Goal: Entertainment & Leisure: Browse casually

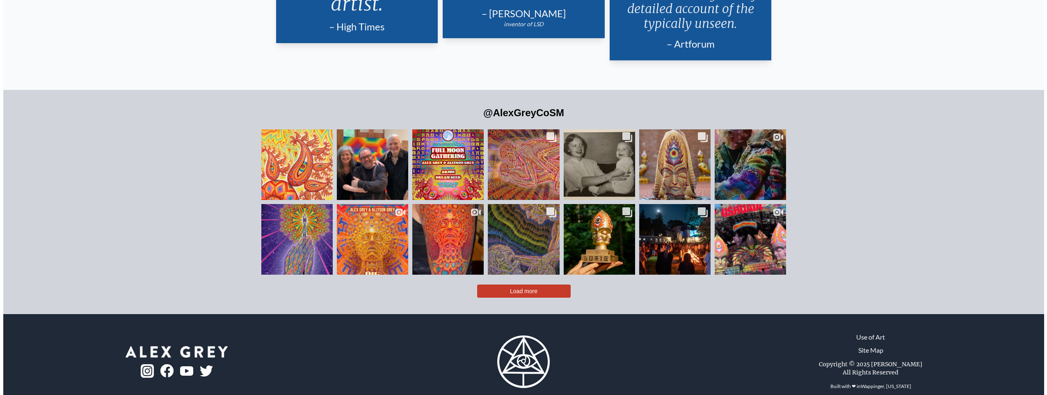
scroll to position [2136, 0]
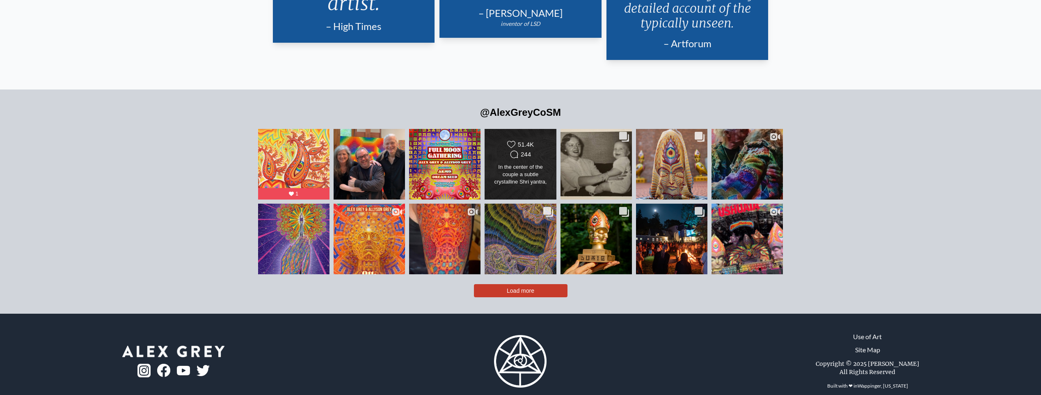
click at [517, 150] on icon "Comments Count" at bounding box center [514, 154] width 8 height 8
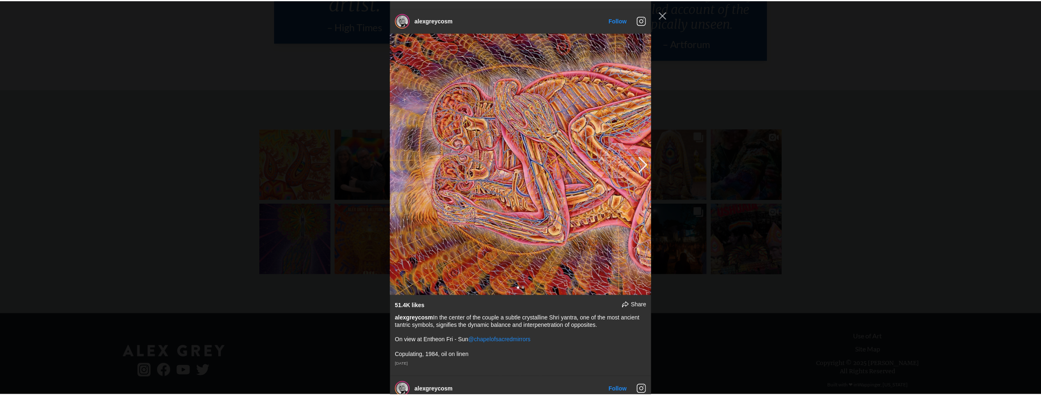
scroll to position [368, 0]
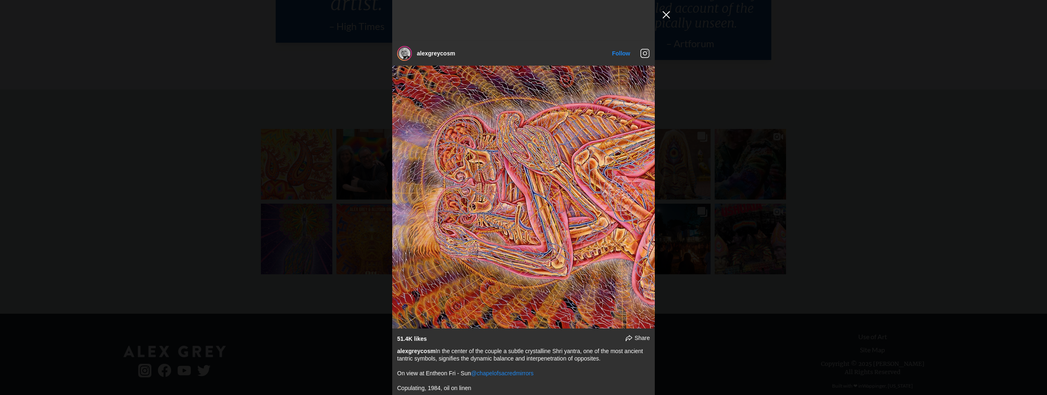
click at [661, 11] on button "Close Instagram Feed Popup" at bounding box center [666, 14] width 13 height 13
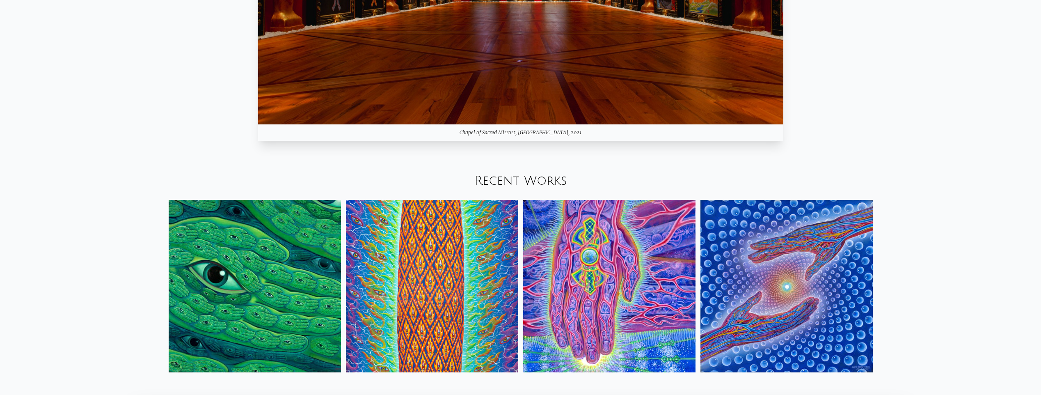
scroll to position [1028, 0]
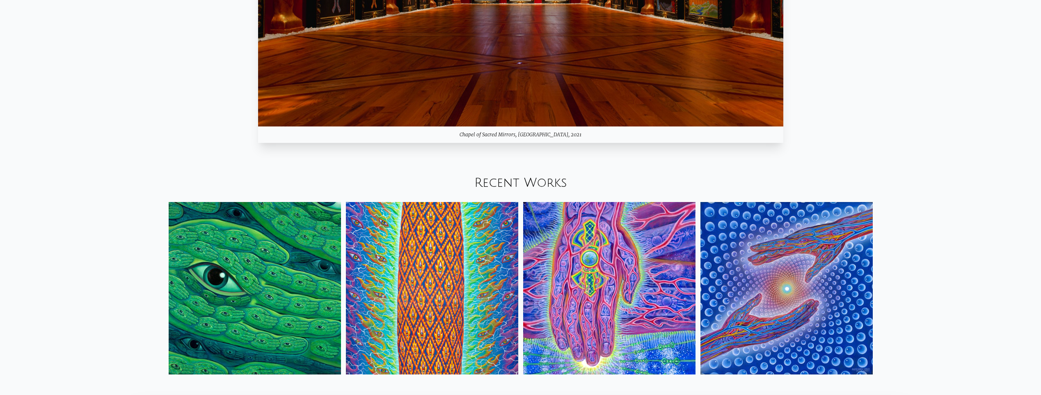
click at [535, 181] on link "Recent Works" at bounding box center [520, 183] width 93 height 14
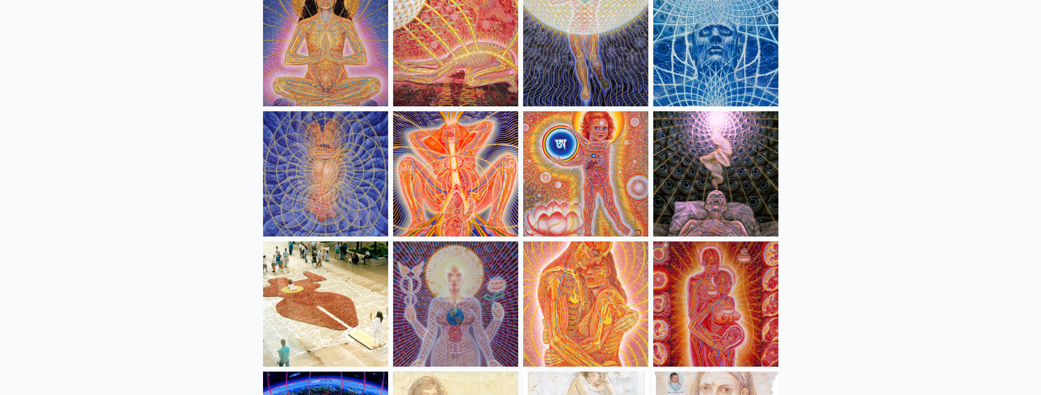
scroll to position [7673, 0]
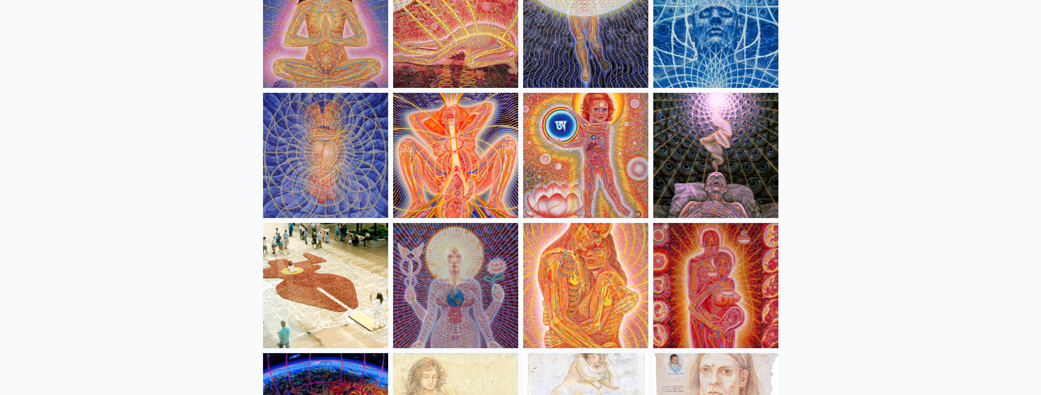
click at [471, 168] on img at bounding box center [455, 155] width 125 height 125
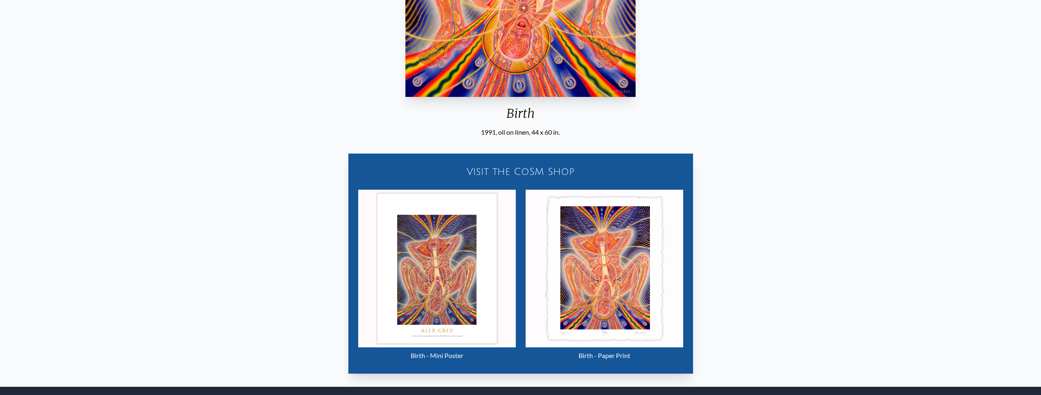
scroll to position [82, 0]
